Goal: Check status: Check status

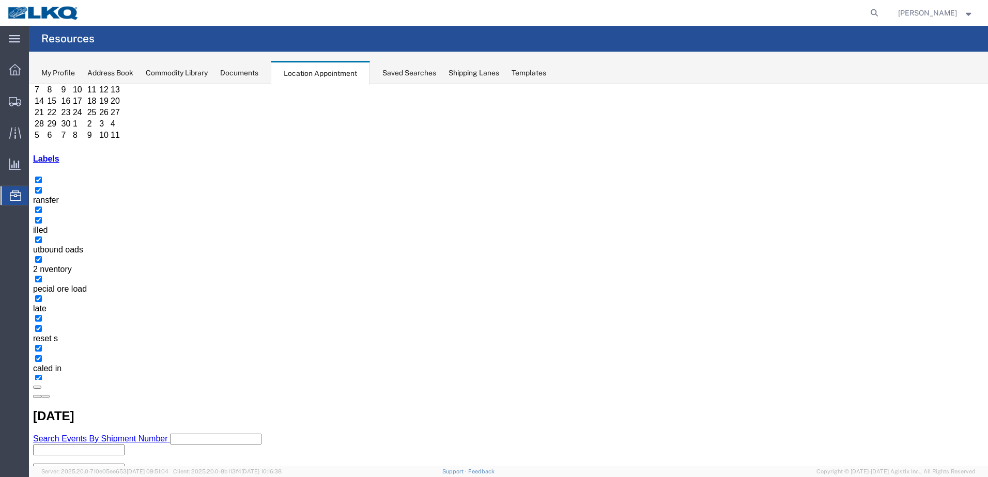
scroll to position [103, 0]
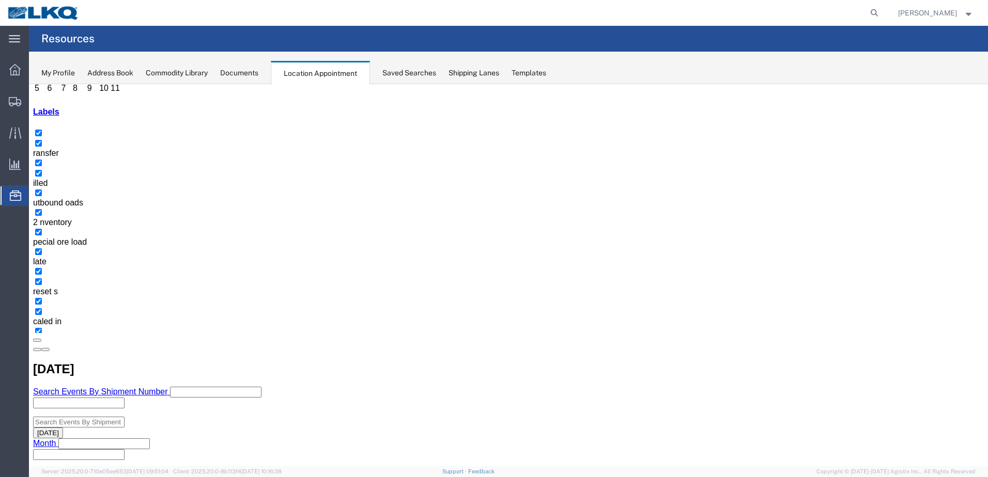
scroll to position [167, 0]
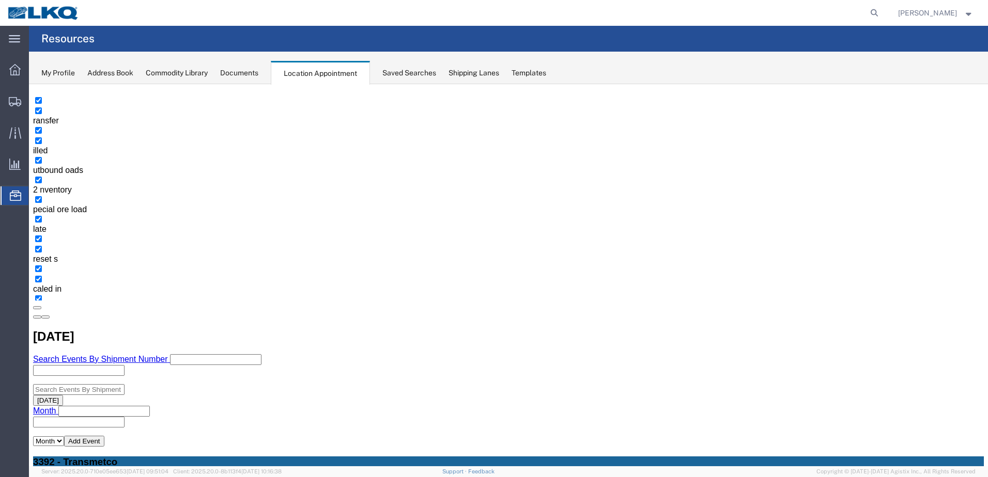
select select "1"
select select
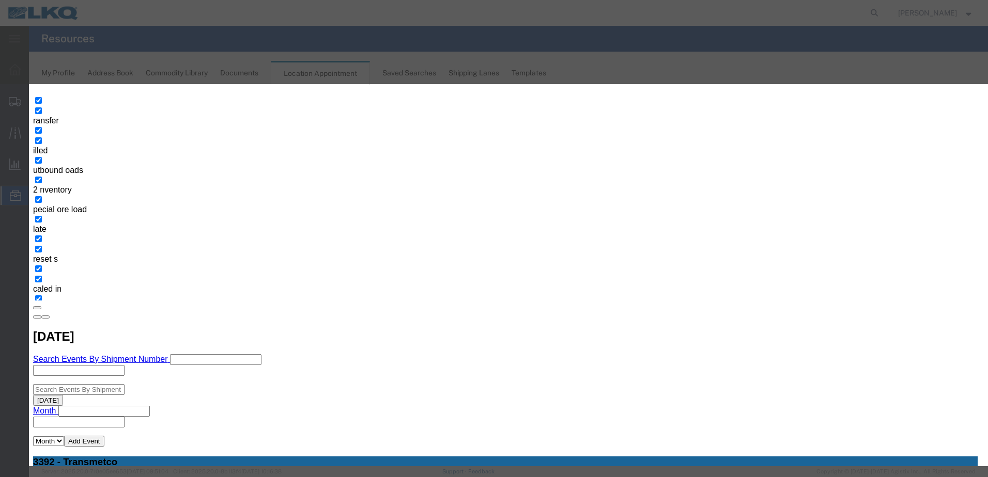
type input "T31461 - Potomac - Skidded"
type input "7:00 AM"
type input "th"
select select "23"
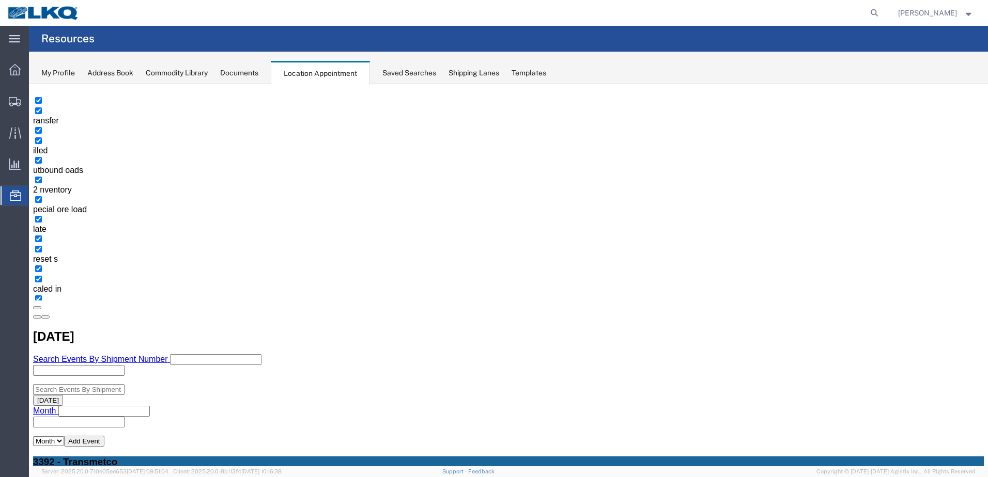
scroll to position [0, 0]
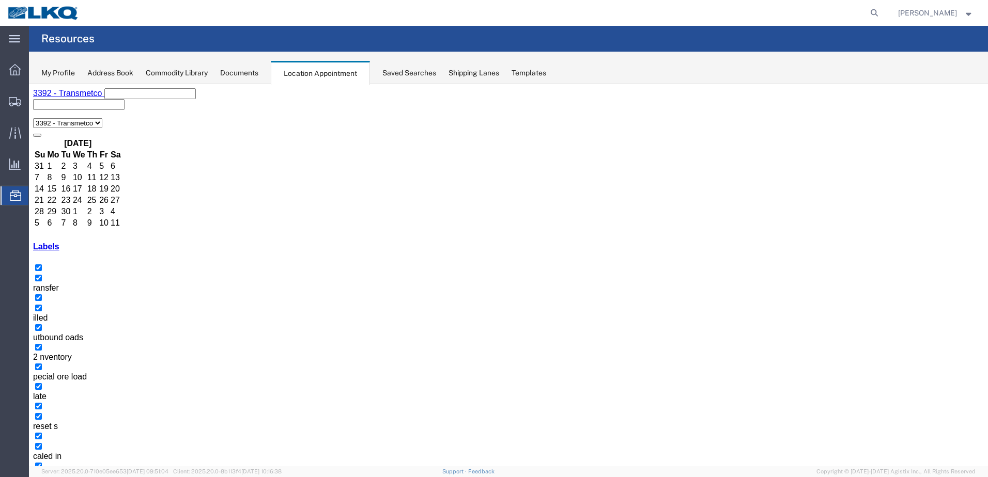
select select "1"
select select
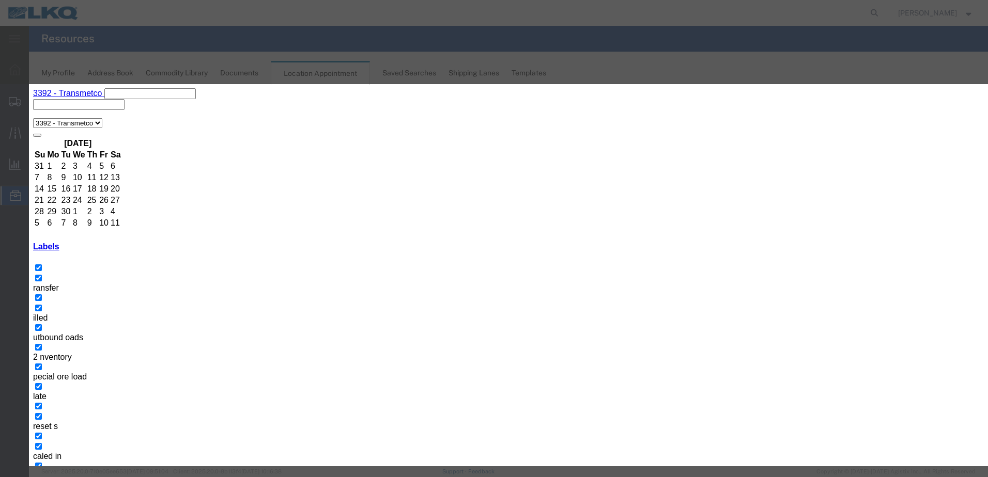
paste input "T31461 - Potomac - Skidded"
type input "T31461 - Potomac - Skidded"
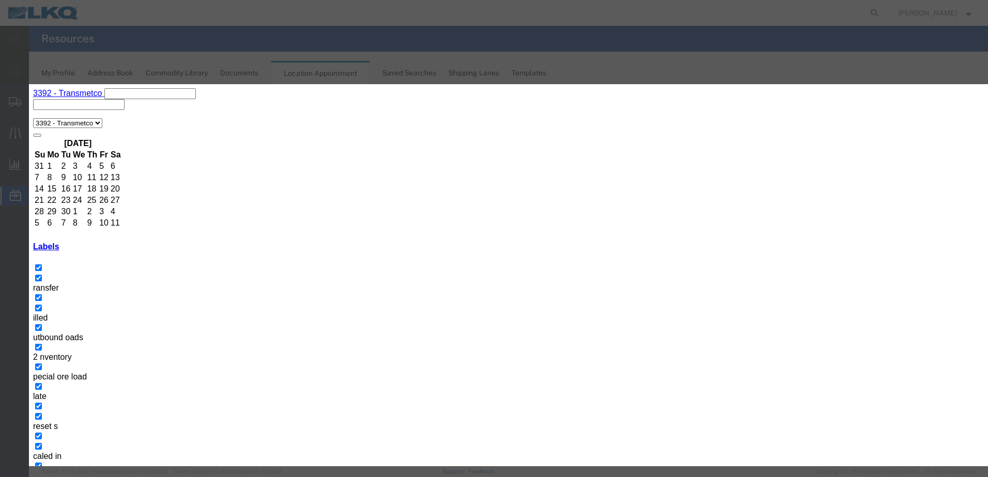
type input "7:00 AM"
type input "th"
select select "23"
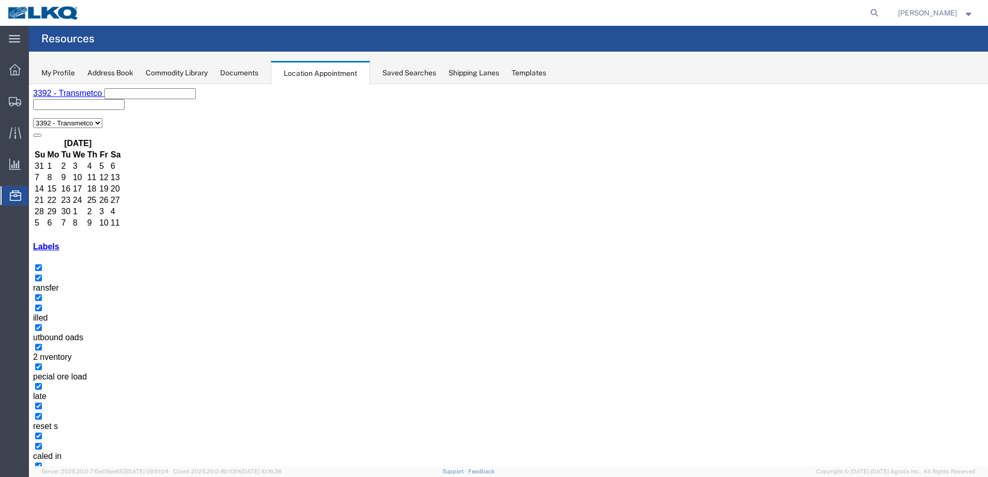
select select "1"
select select "40"
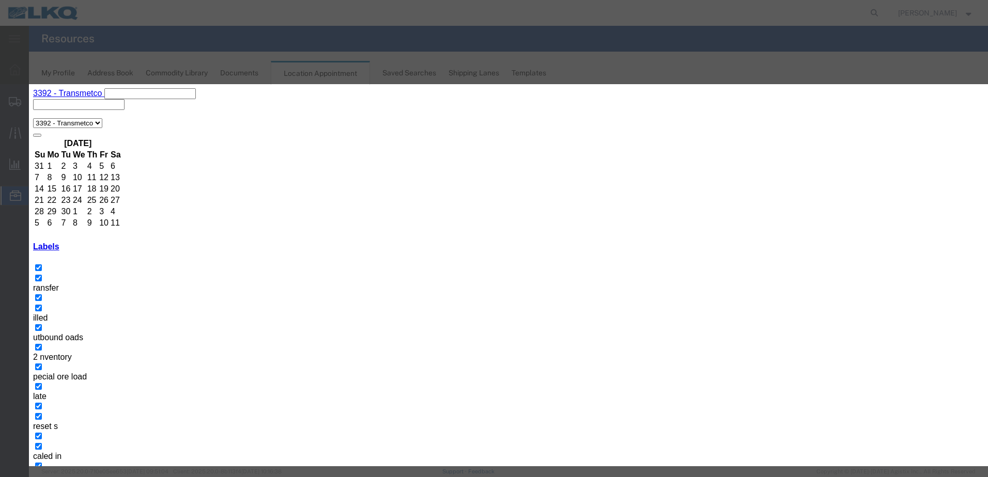
select select
drag, startPoint x: 385, startPoint y: 152, endPoint x: 349, endPoint y: 153, distance: 36.2
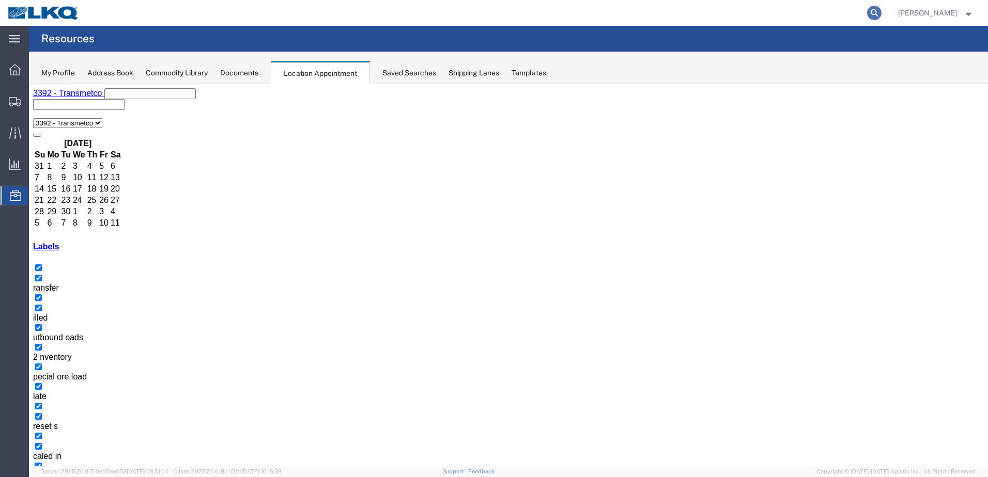
click at [881, 11] on icon at bounding box center [874, 13] width 14 height 14
click at [634, 11] on input "search" at bounding box center [710, 13] width 314 height 25
paste input "56794304"
type input "56794304"
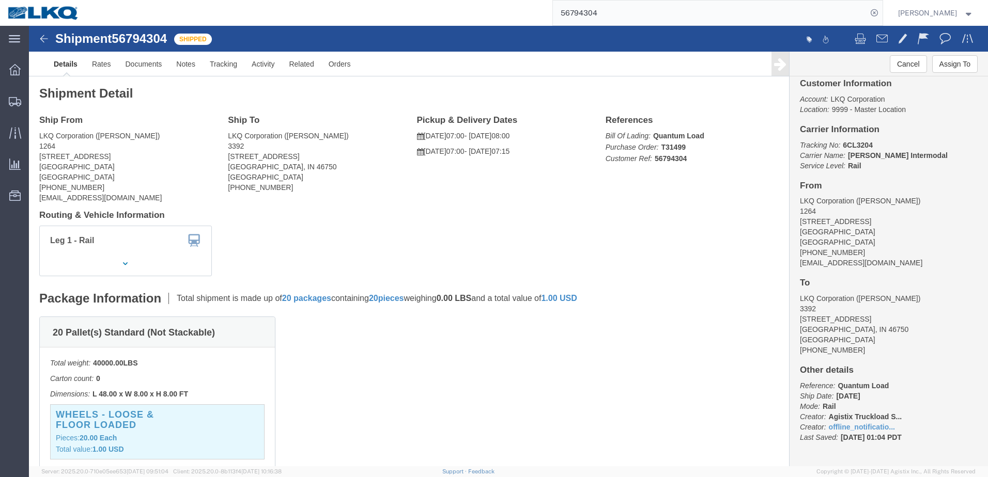
scroll to position [17, 0]
click at [53, 12] on img at bounding box center [43, 12] width 72 height 15
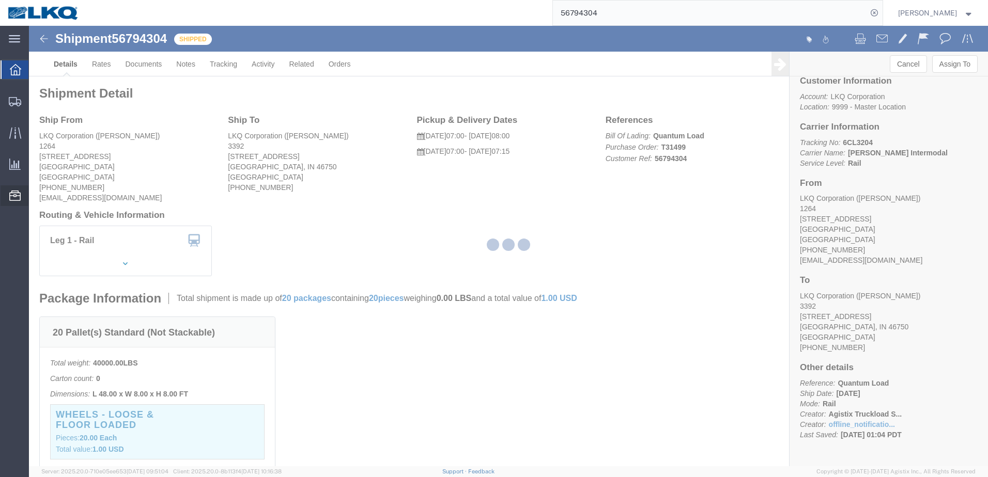
click at [17, 198] on icon at bounding box center [14, 196] width 11 height 10
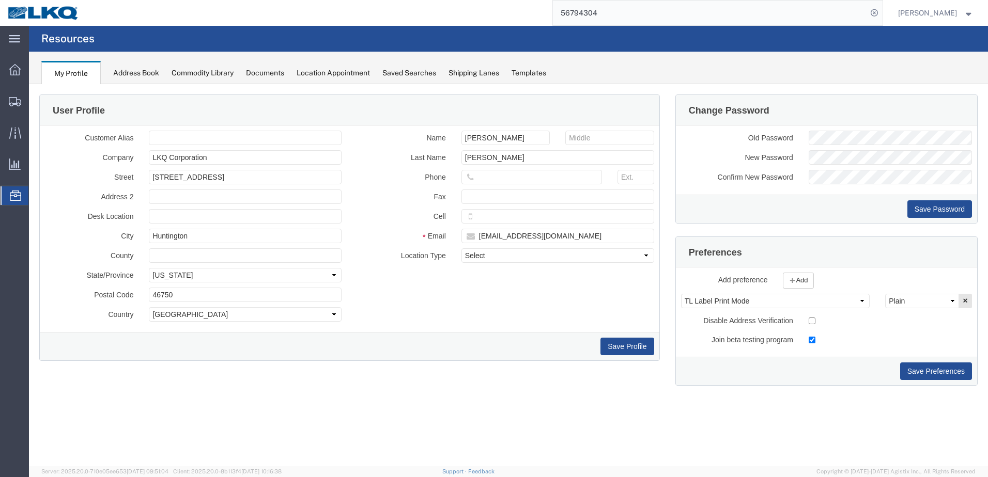
click at [0, 0] on span "Location Appointment" at bounding box center [0, 0] width 0 height 0
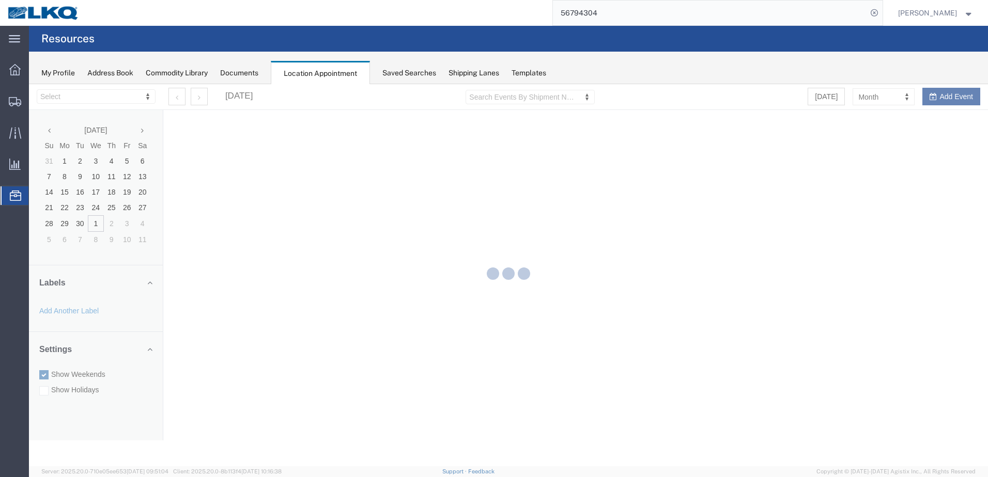
select select "28018"
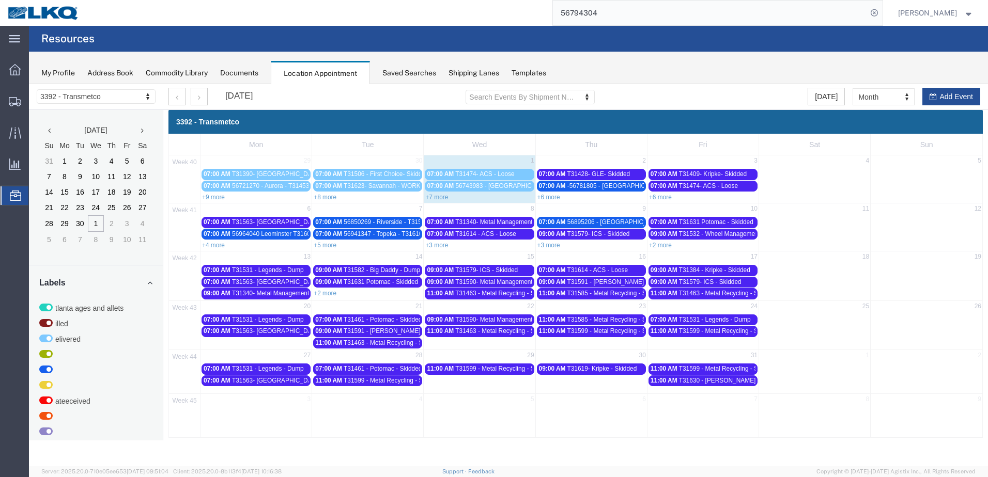
click at [435, 192] on link "07:00 AM 56743983 - [GEOGRAPHIC_DATA] - T31469 - [GEOGRAPHIC_DATA]" at bounding box center [479, 186] width 109 height 11
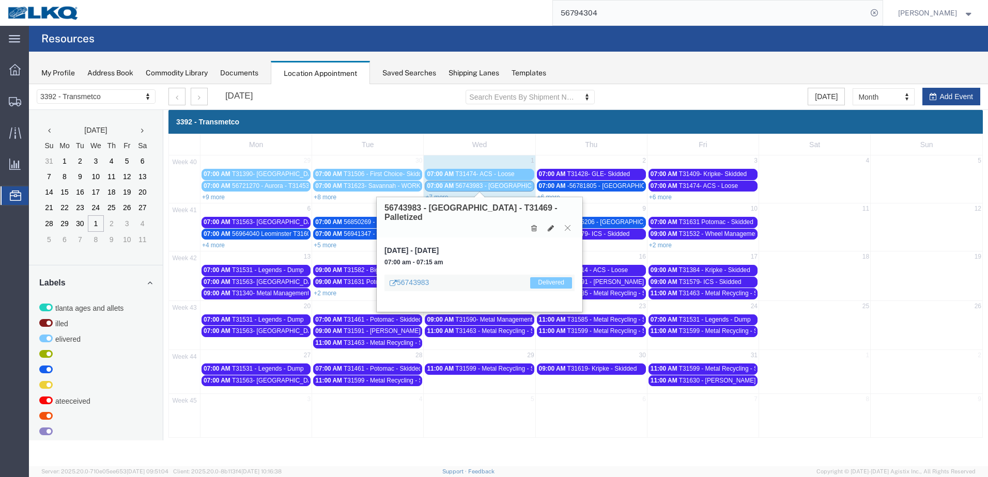
click at [567, 225] on icon at bounding box center [568, 228] width 6 height 6
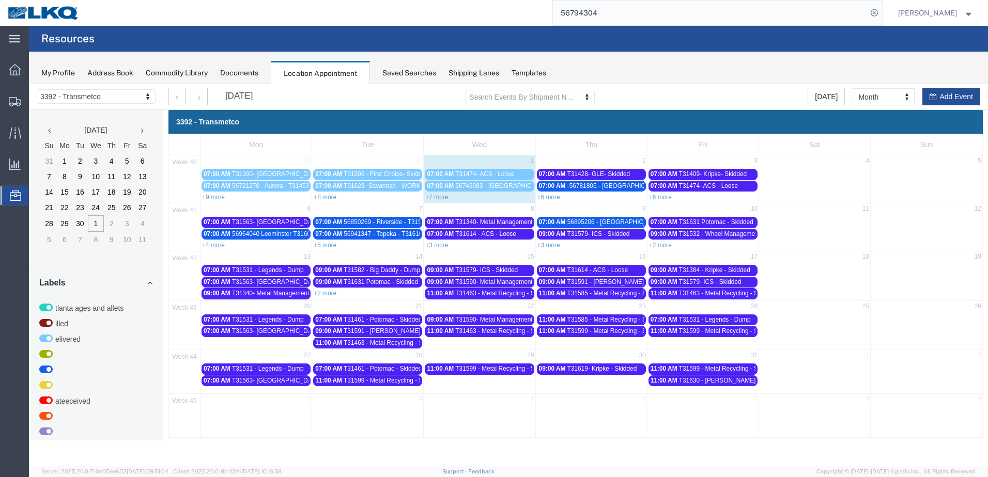
click at [437, 194] on link "+7 more" at bounding box center [436, 197] width 23 height 7
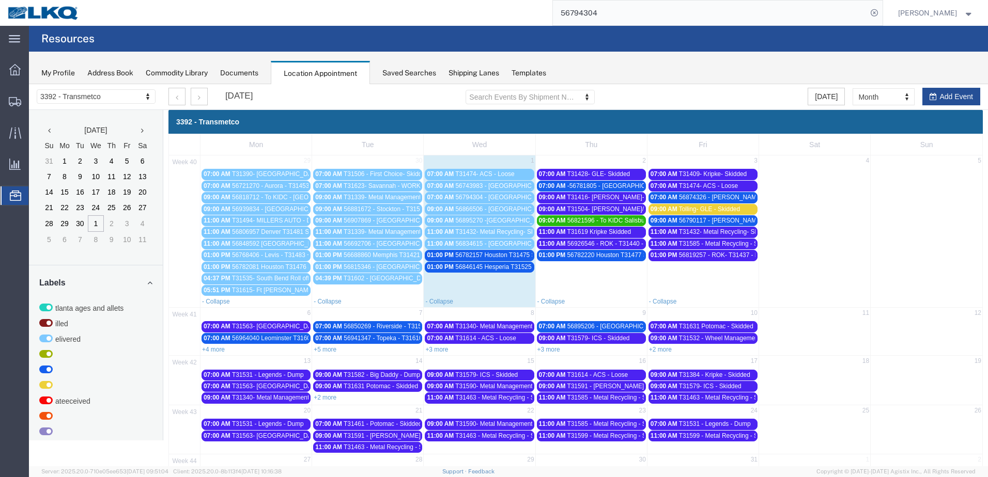
click at [490, 195] on span "56794304 - [GEOGRAPHIC_DATA] - T31499 - Palletized" at bounding box center [533, 197] width 155 height 7
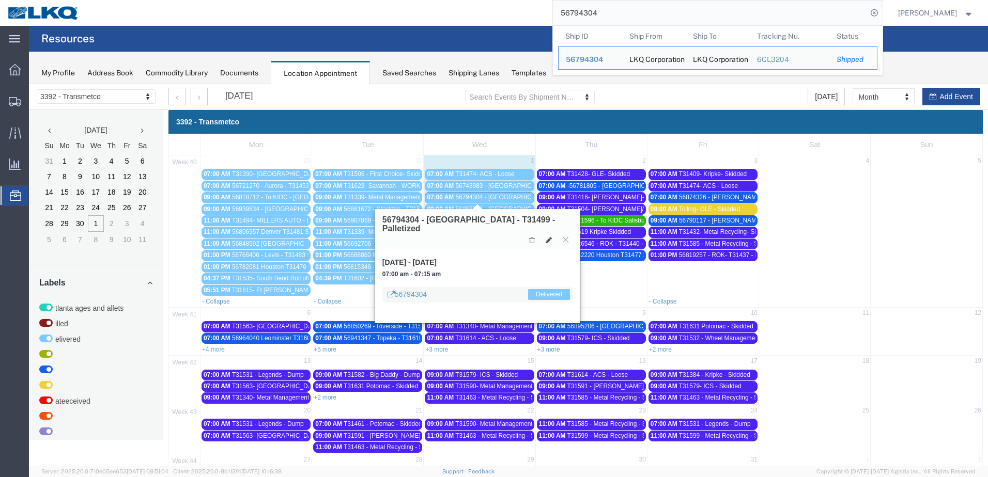
click at [796, 10] on input "56794304" at bounding box center [710, 13] width 314 height 25
drag, startPoint x: 742, startPoint y: 58, endPoint x: 793, endPoint y: 57, distance: 50.6
click at [741, 58] on div "LKQ Corporation" at bounding box center [718, 58] width 50 height 22
click at [606, 64] on div "56794304" at bounding box center [590, 59] width 49 height 11
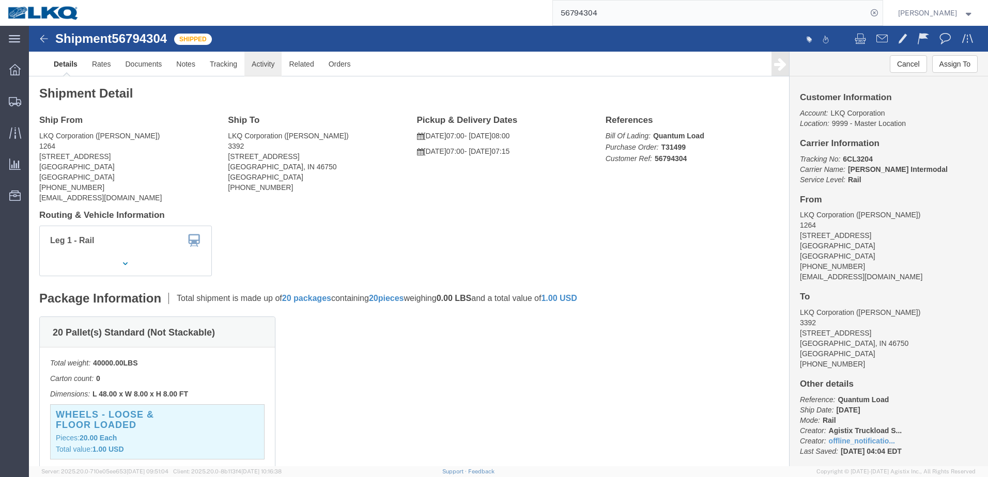
click link "Activity"
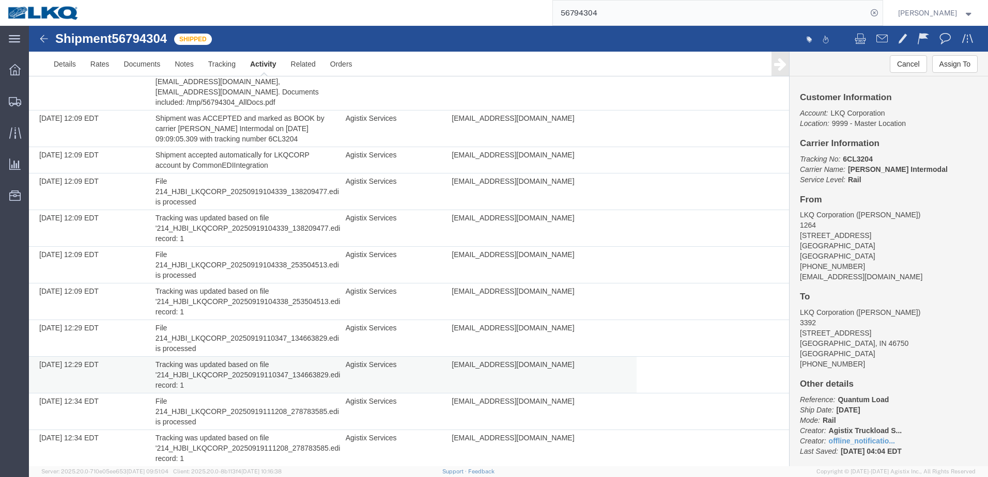
scroll to position [1292, 0]
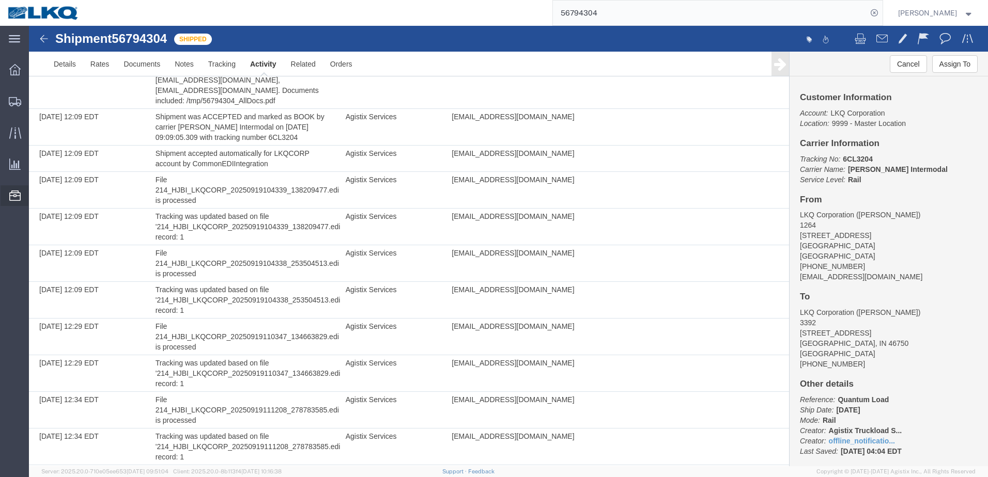
click at [18, 196] on icon at bounding box center [14, 196] width 11 height 10
